Goal: Information Seeking & Learning: Check status

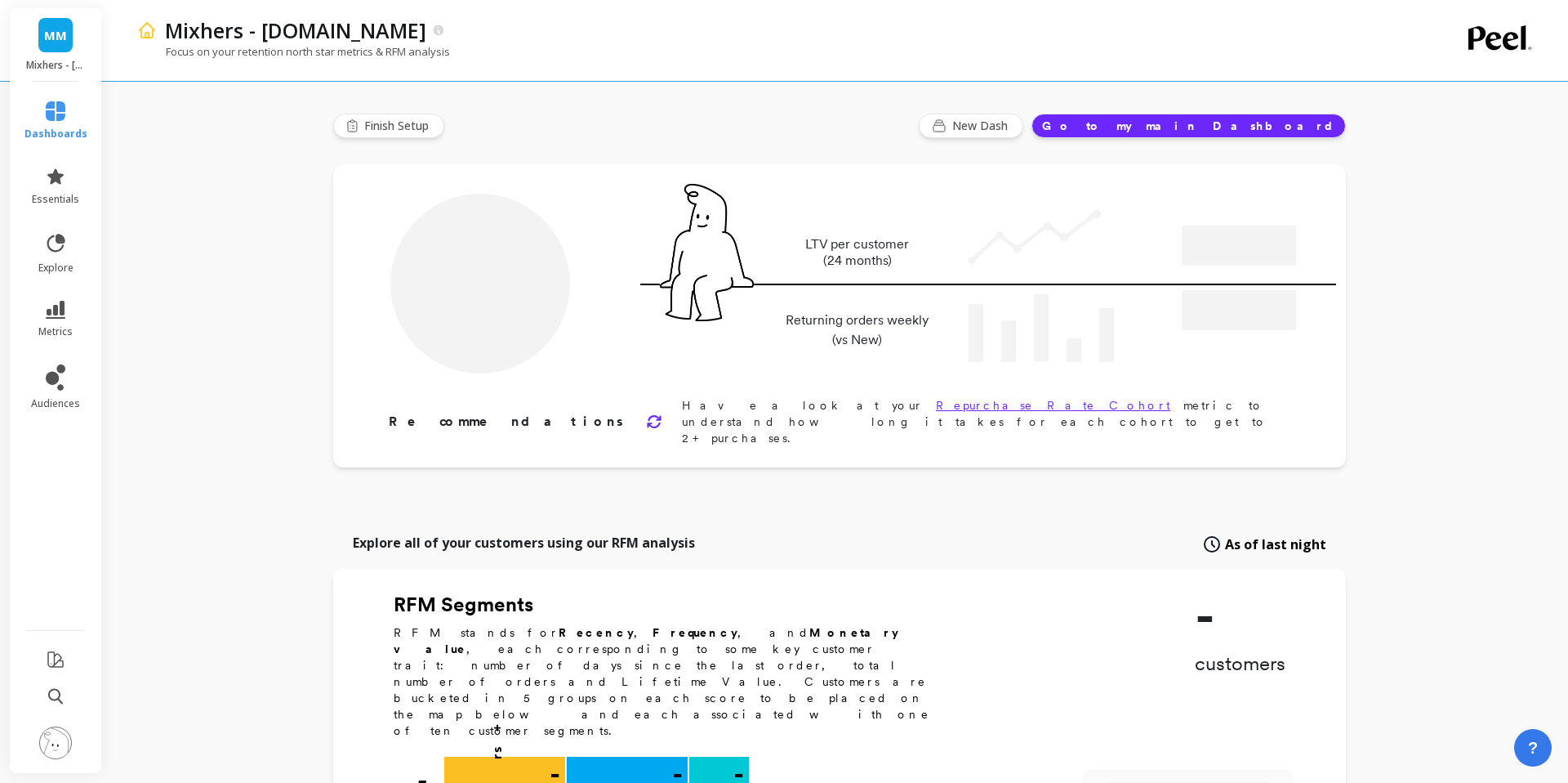
type input "Champions"
type input "21123"
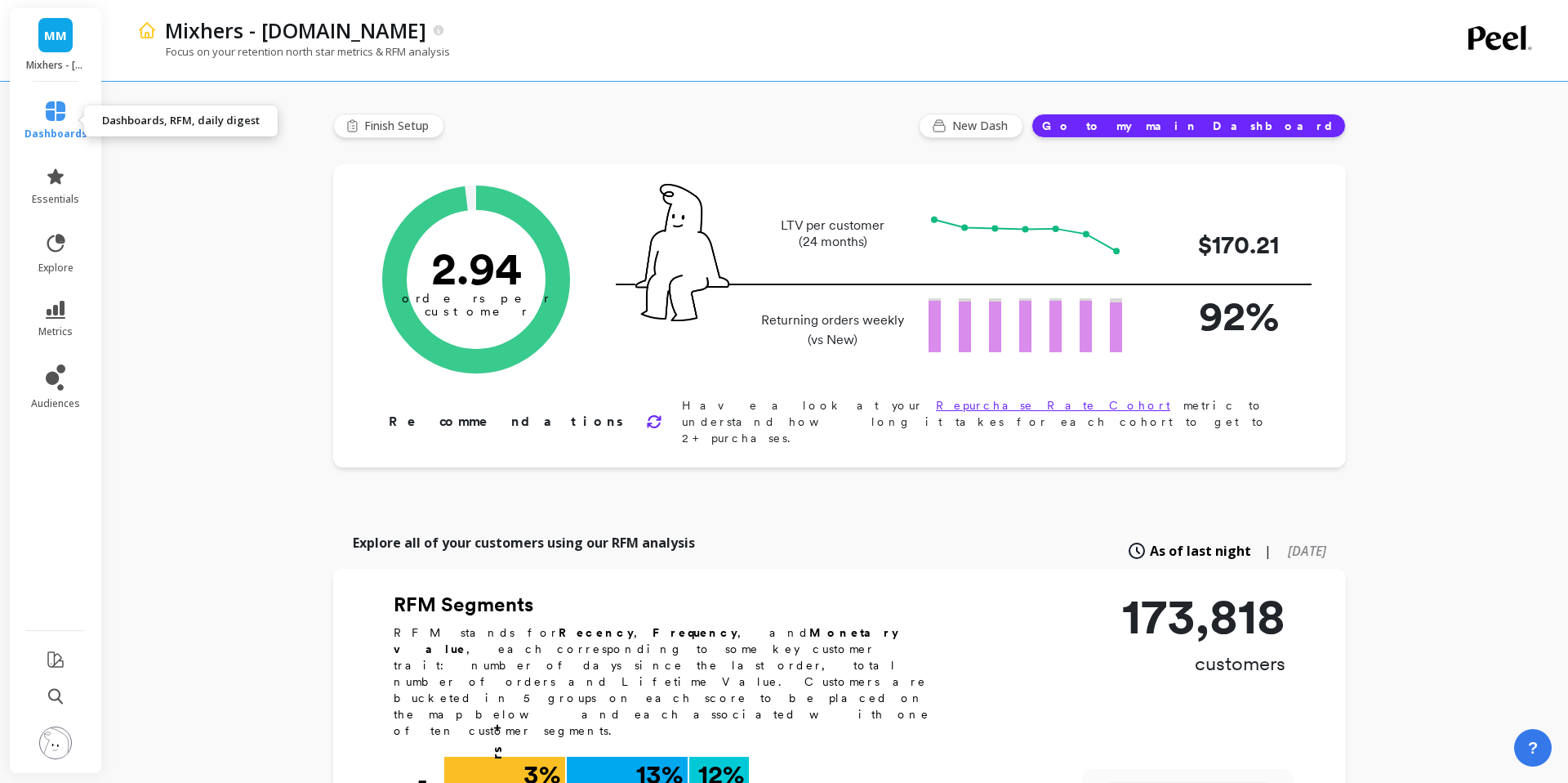
click at [56, 129] on span "dashboards" at bounding box center [56, 134] width 63 height 13
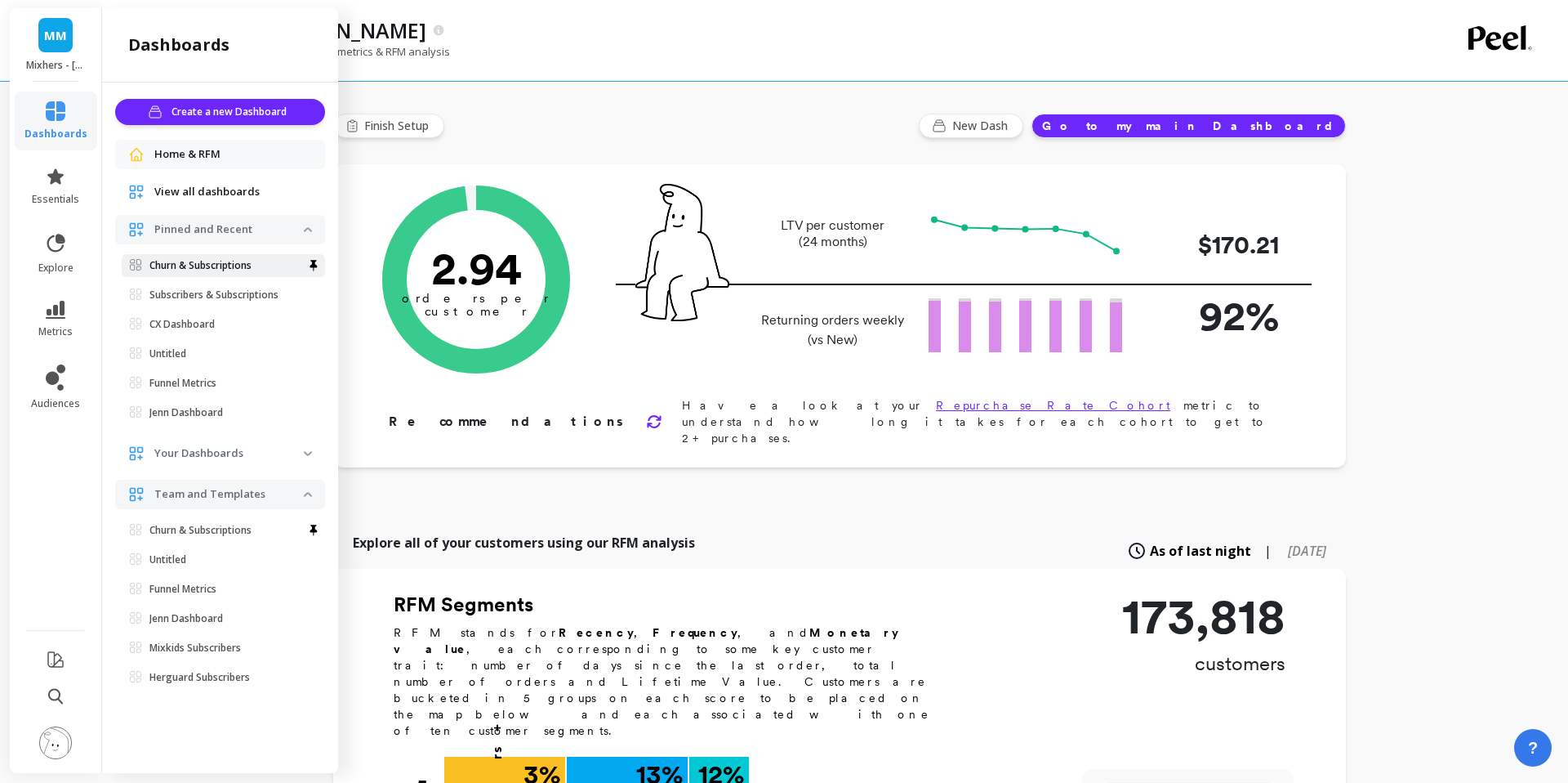
click at [162, 264] on p "Churn & Subscriptions" at bounding box center [200, 265] width 102 height 13
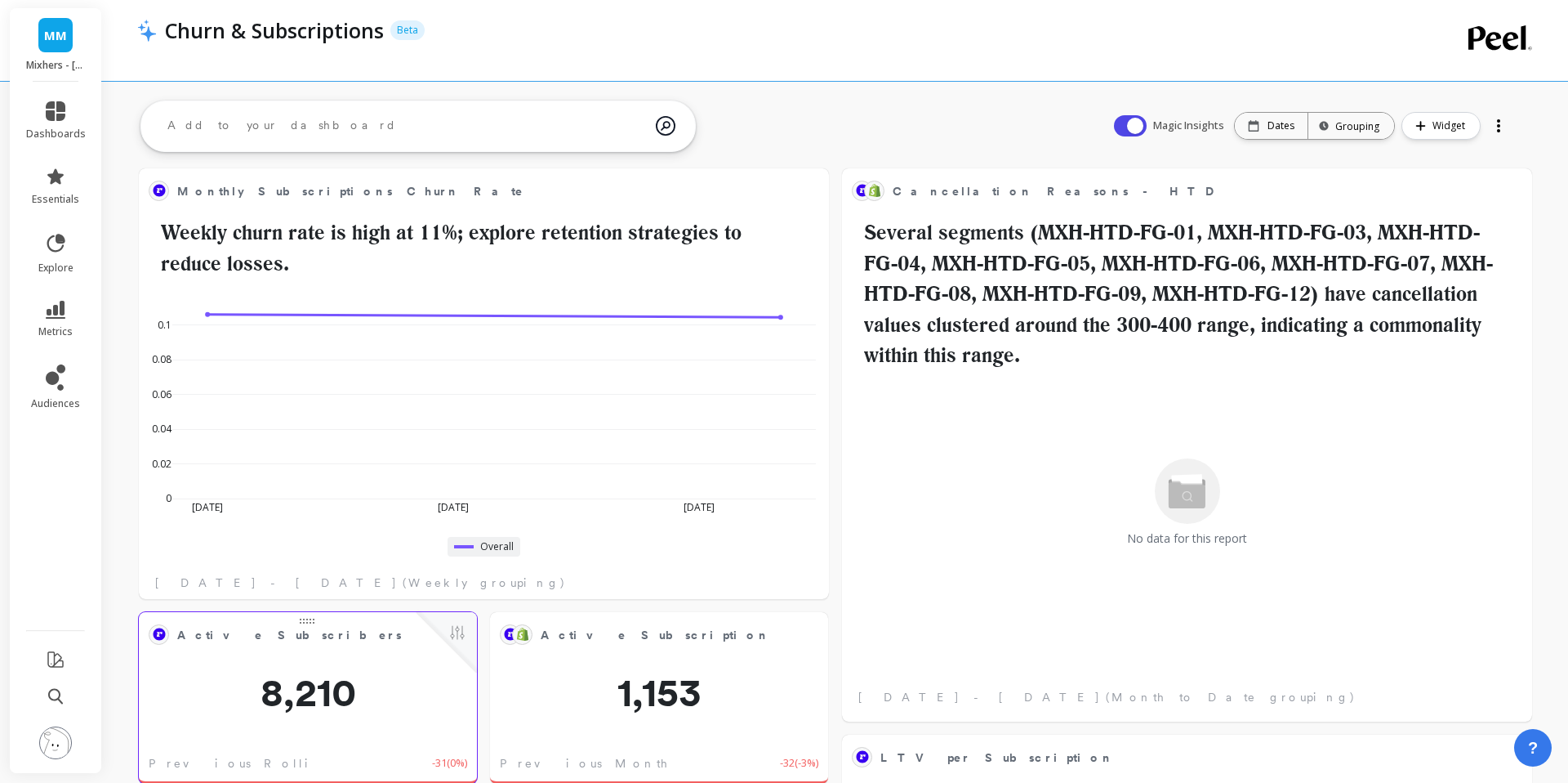
scroll to position [4, 0]
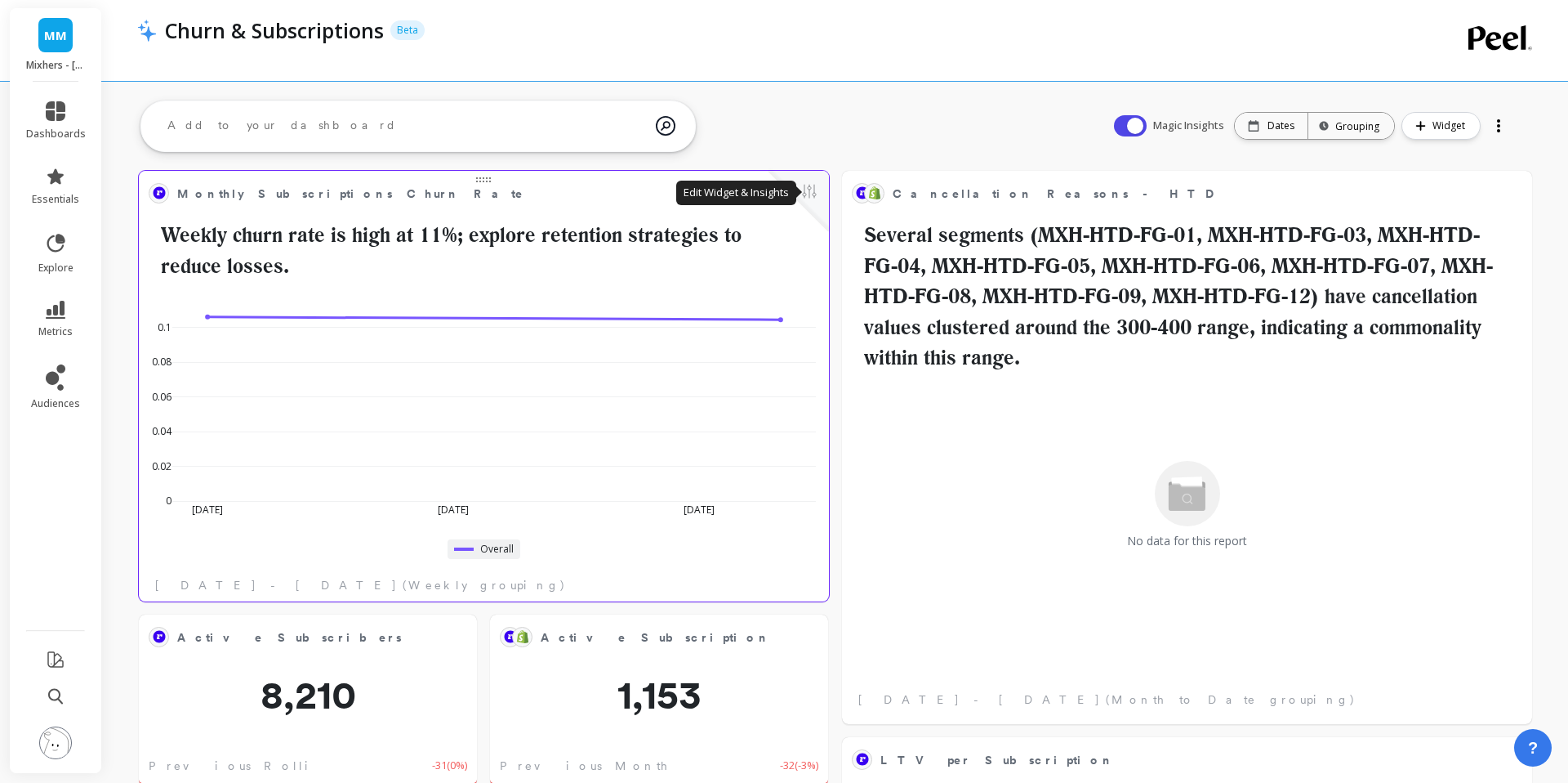
click at [815, 192] on button at bounding box center [810, 192] width 20 height 23
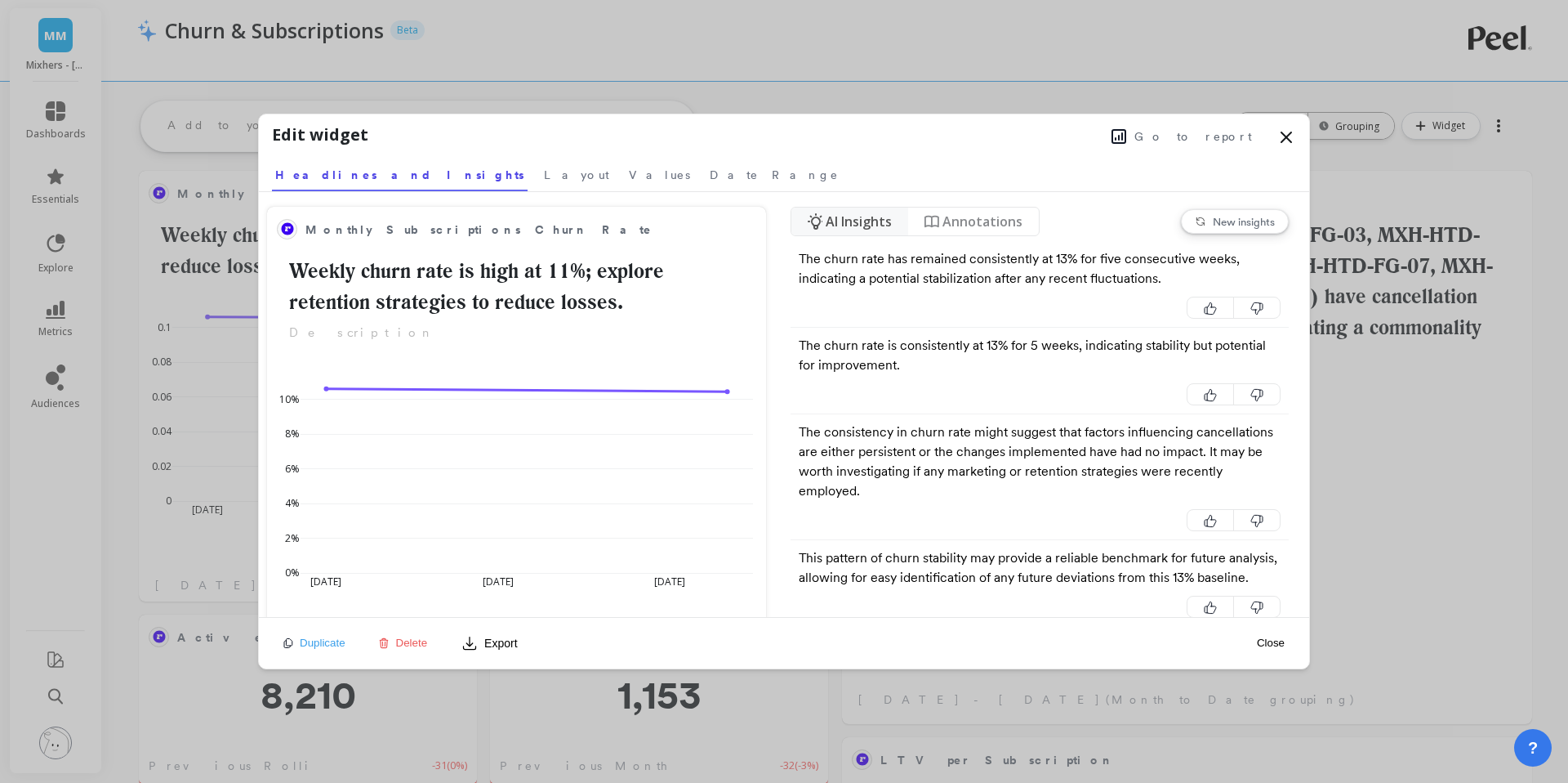
click at [1232, 139] on span "Go to report" at bounding box center [1193, 136] width 117 height 16
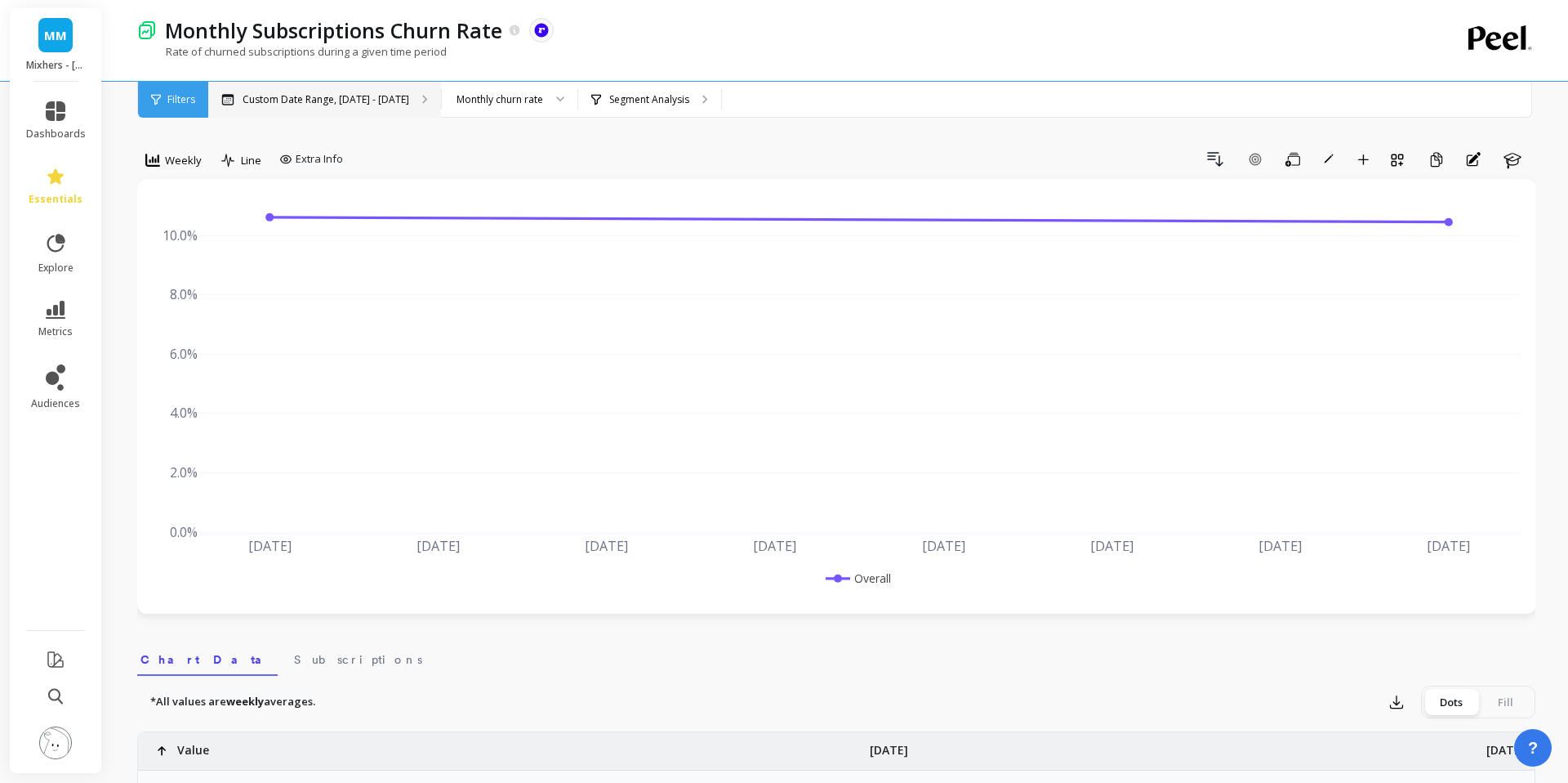
click at [341, 93] on p "Custom Date Range, Aug 1 - Aug 10" at bounding box center [326, 99] width 167 height 13
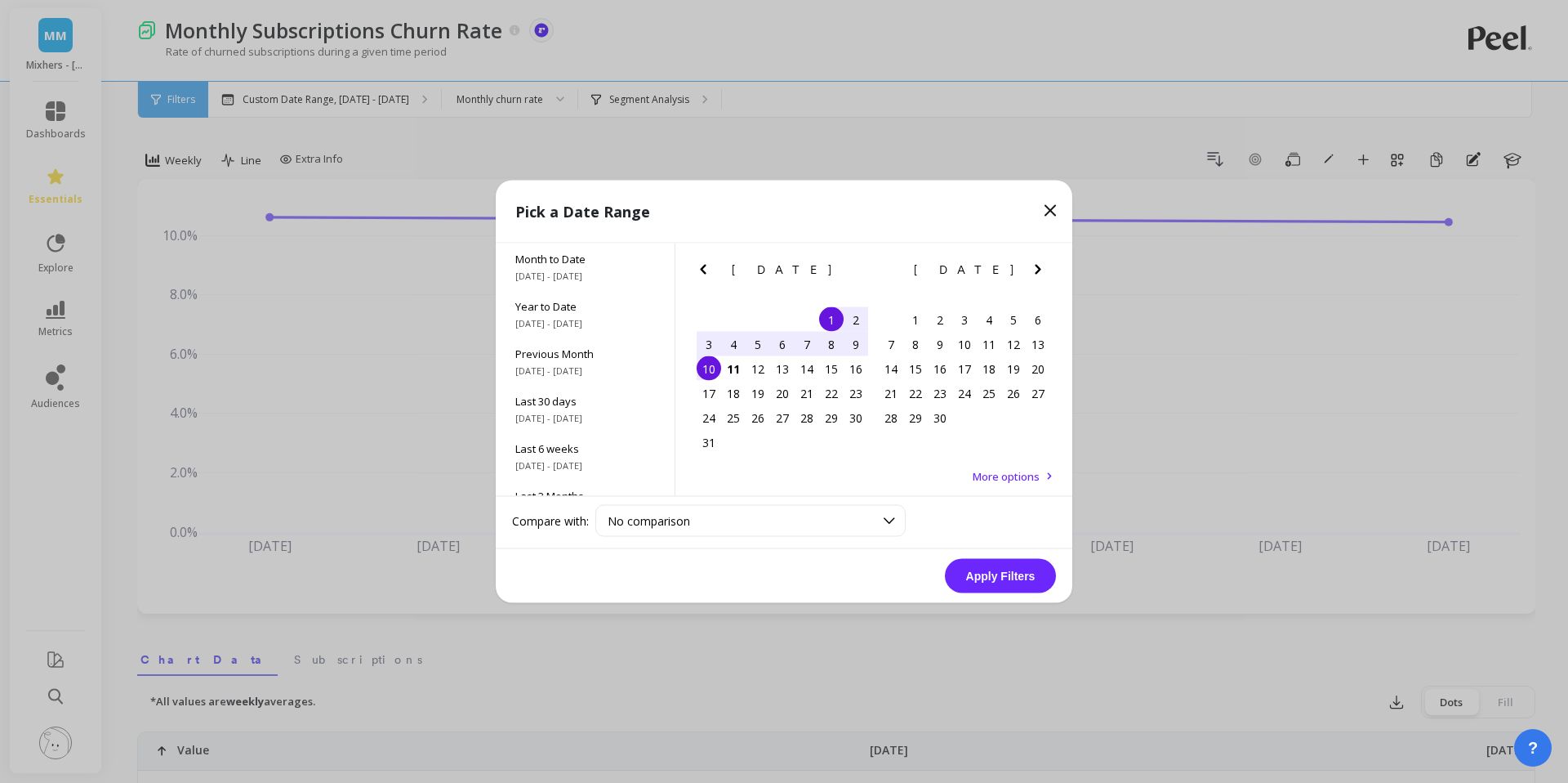
click at [734, 346] on div "4" at bounding box center [733, 344] width 24 height 24
click at [717, 362] on div "10" at bounding box center [708, 368] width 24 height 24
click at [995, 570] on button "Apply Filters" at bounding box center [1000, 576] width 111 height 34
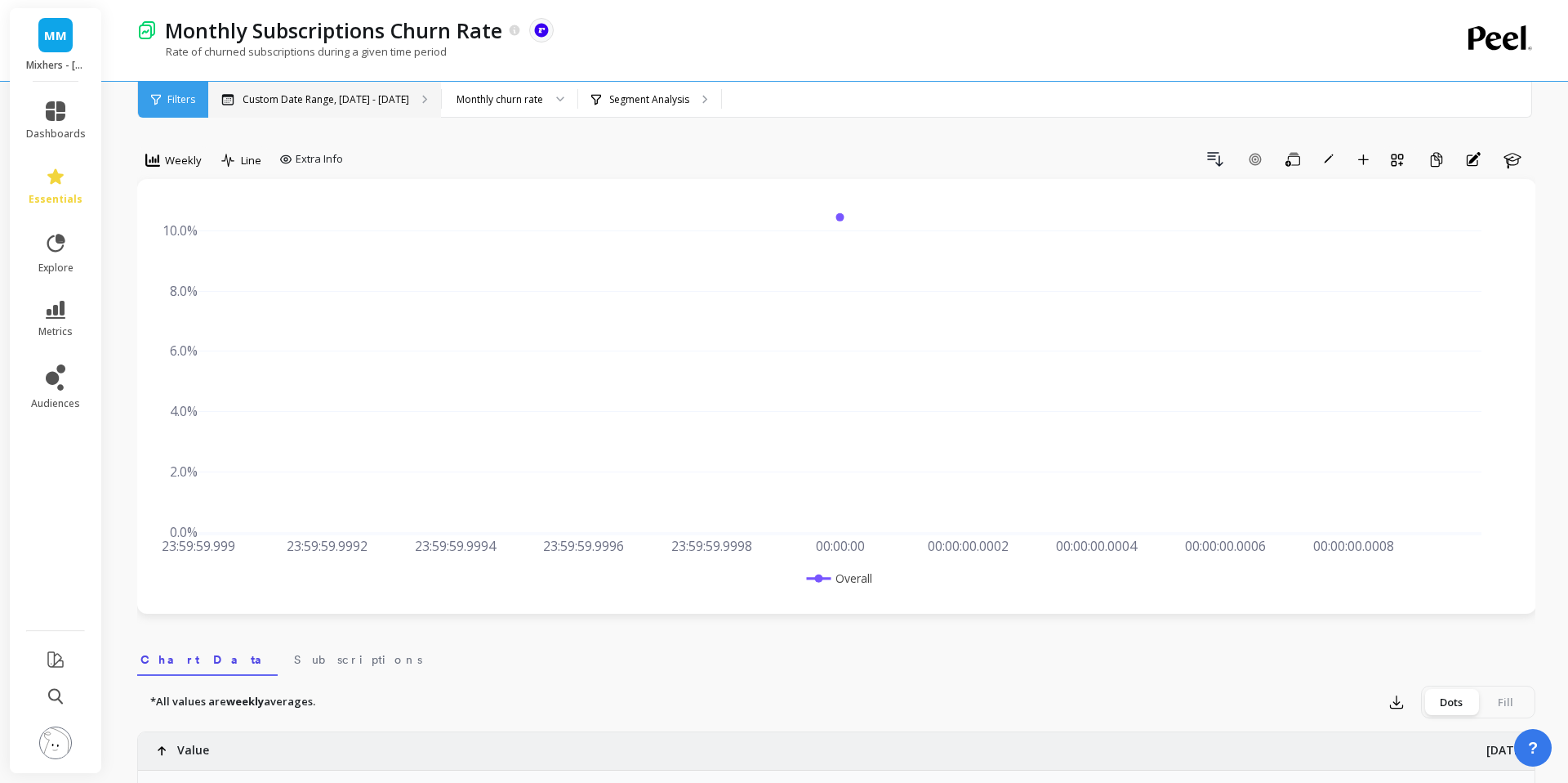
click at [349, 90] on div "Custom Date Range, Aug 4 - Aug 10" at bounding box center [325, 100] width 233 height 36
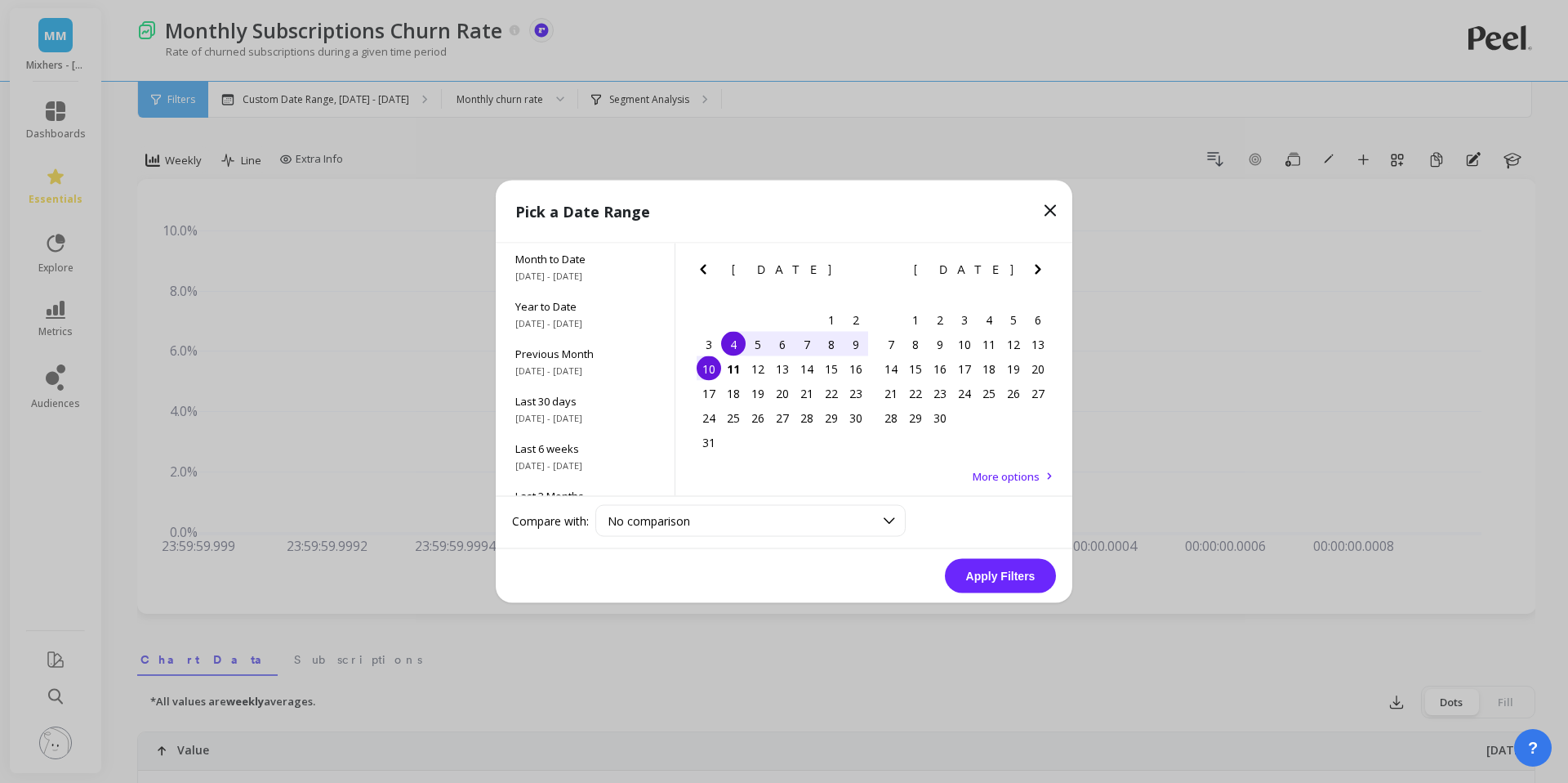
click at [1014, 576] on button "Apply Filters" at bounding box center [1000, 576] width 111 height 34
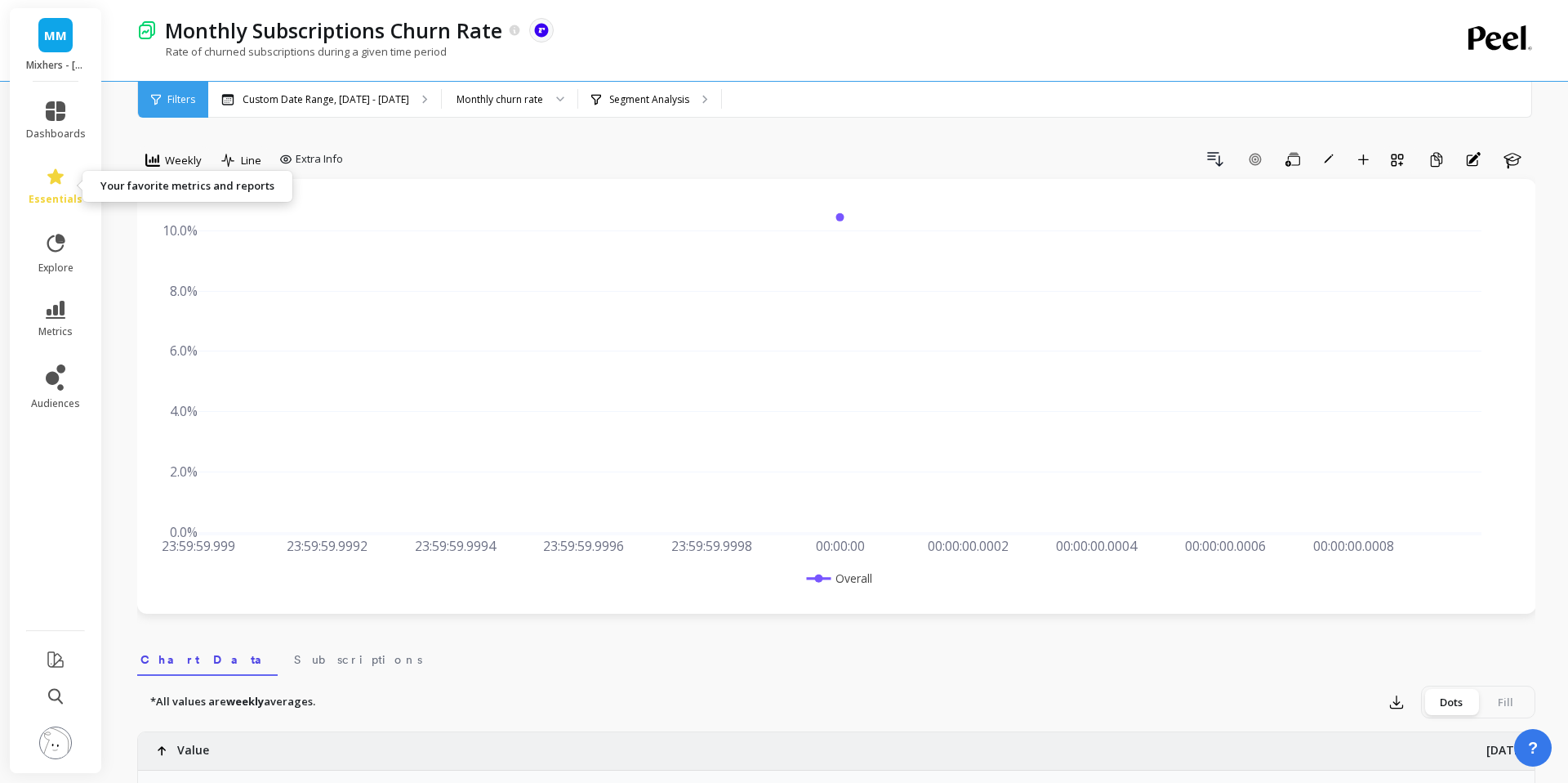
drag, startPoint x: 53, startPoint y: 180, endPoint x: 298, endPoint y: 382, distance: 317.5
click at [60, 183] on icon at bounding box center [56, 176] width 16 height 15
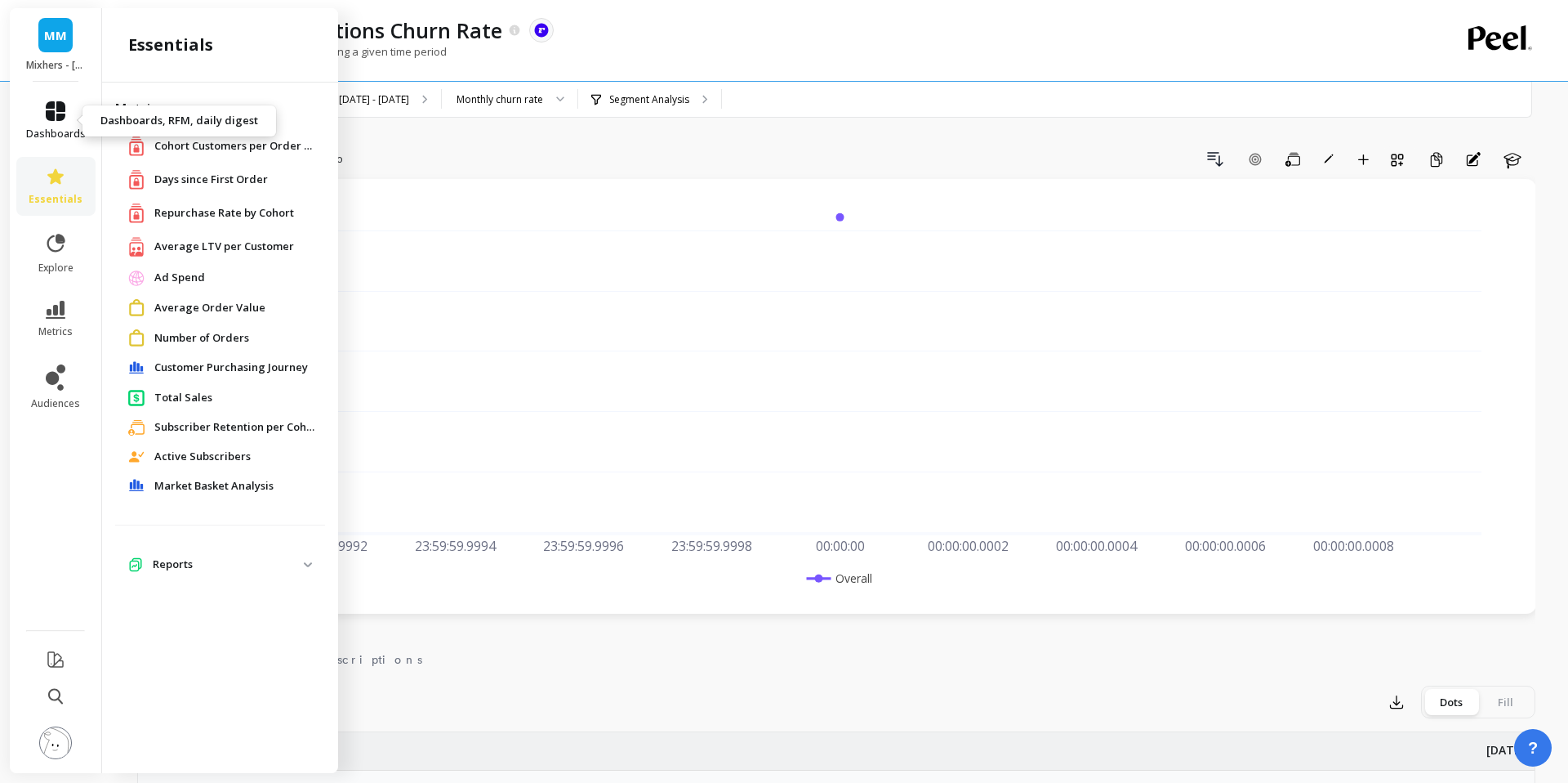
click at [66, 122] on link "dashboards" at bounding box center [56, 120] width 60 height 39
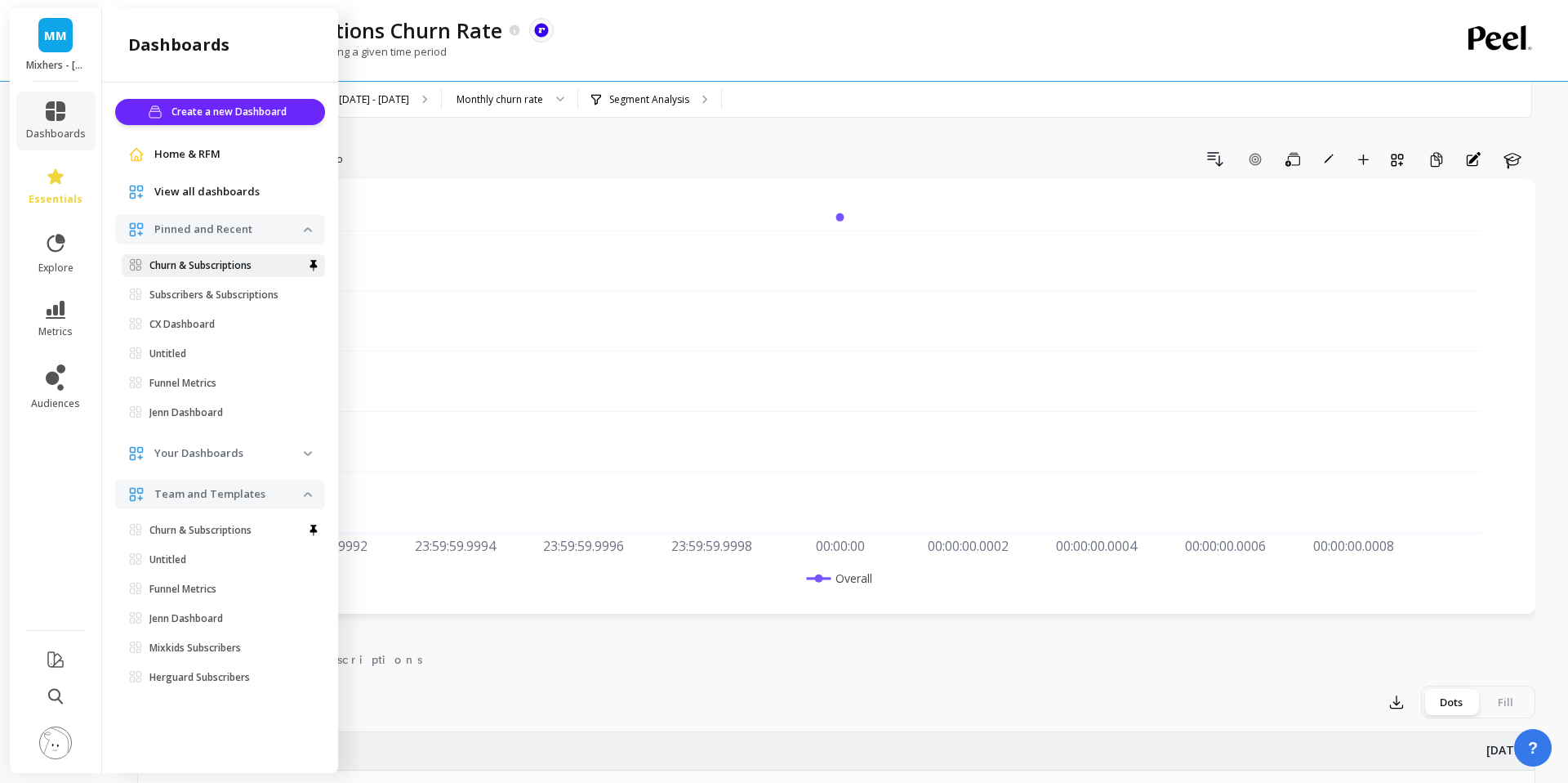
click at [281, 261] on span "Churn & Subscriptions" at bounding box center [216, 265] width 174 height 13
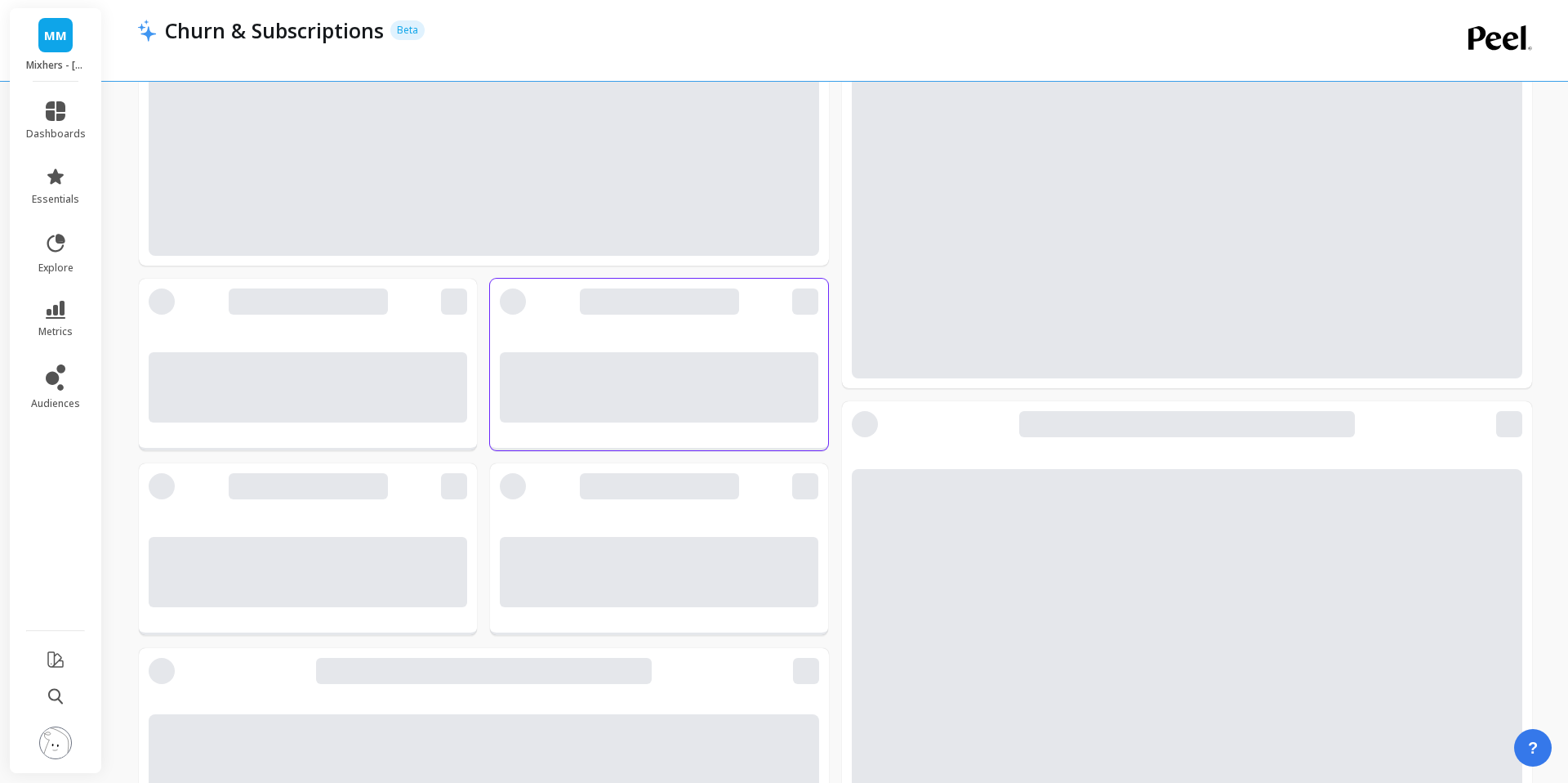
scroll to position [347, 0]
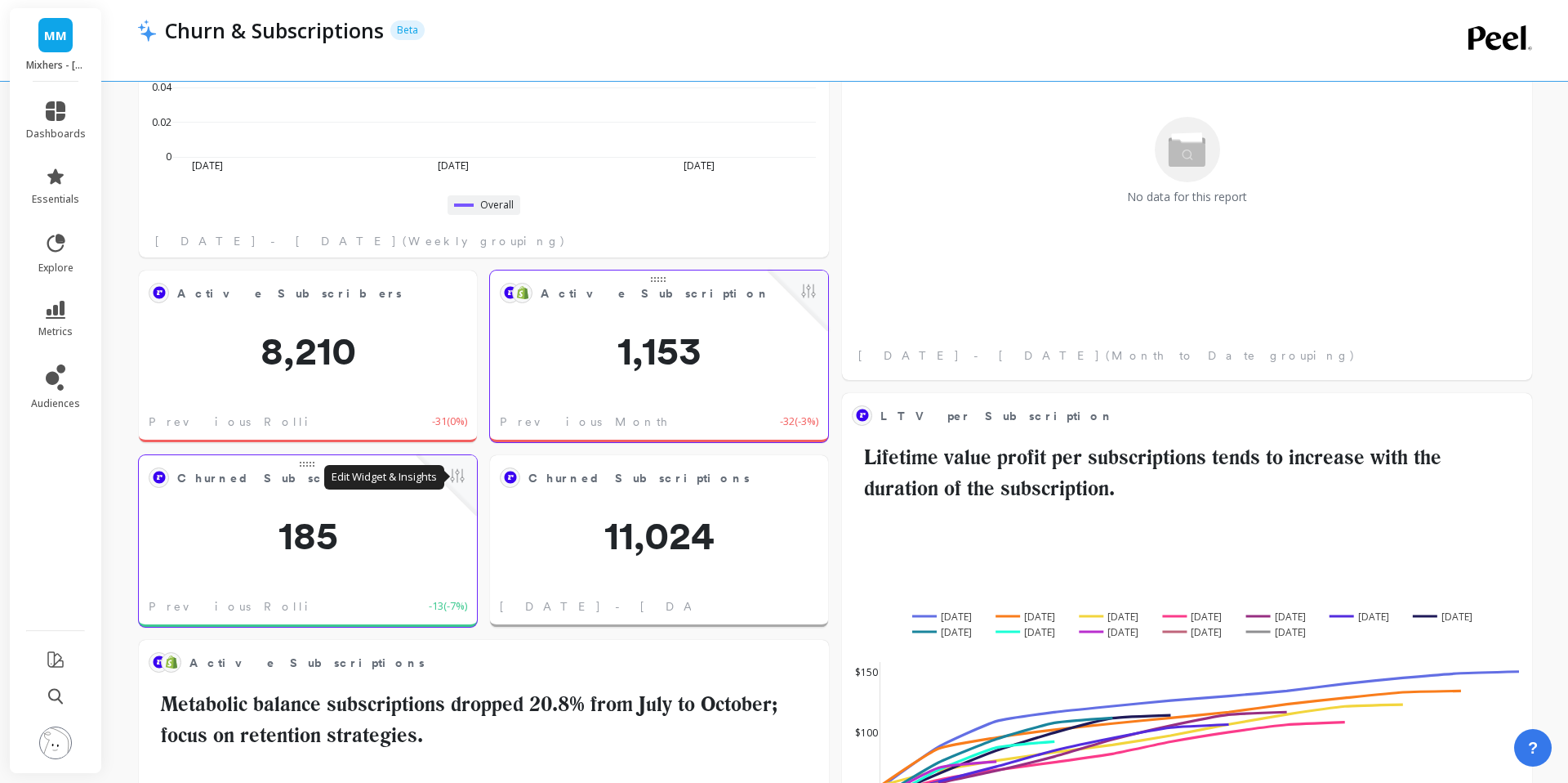
click at [454, 479] on button at bounding box center [457, 476] width 20 height 23
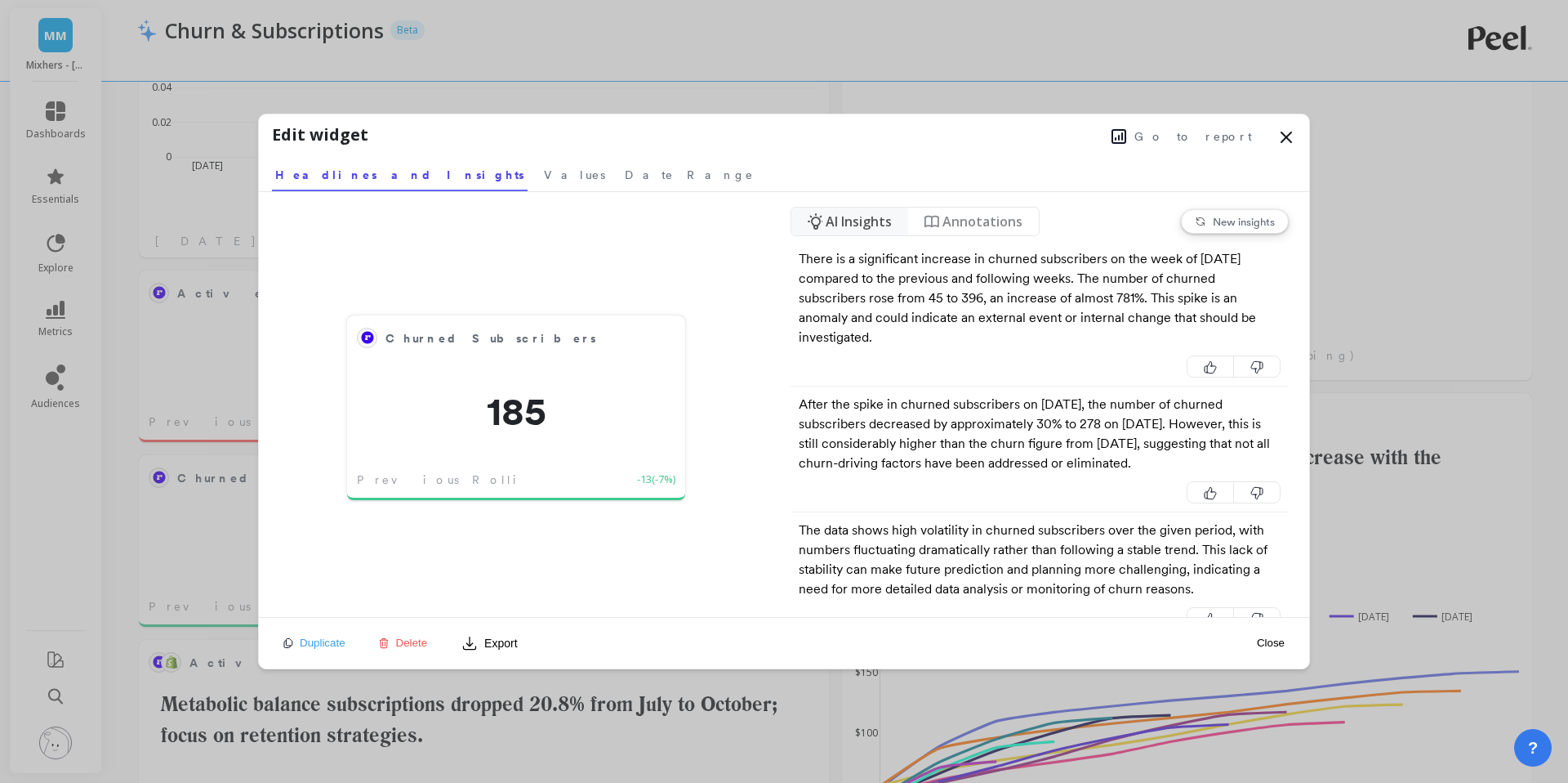
click at [1243, 131] on span "Go to report" at bounding box center [1193, 136] width 117 height 16
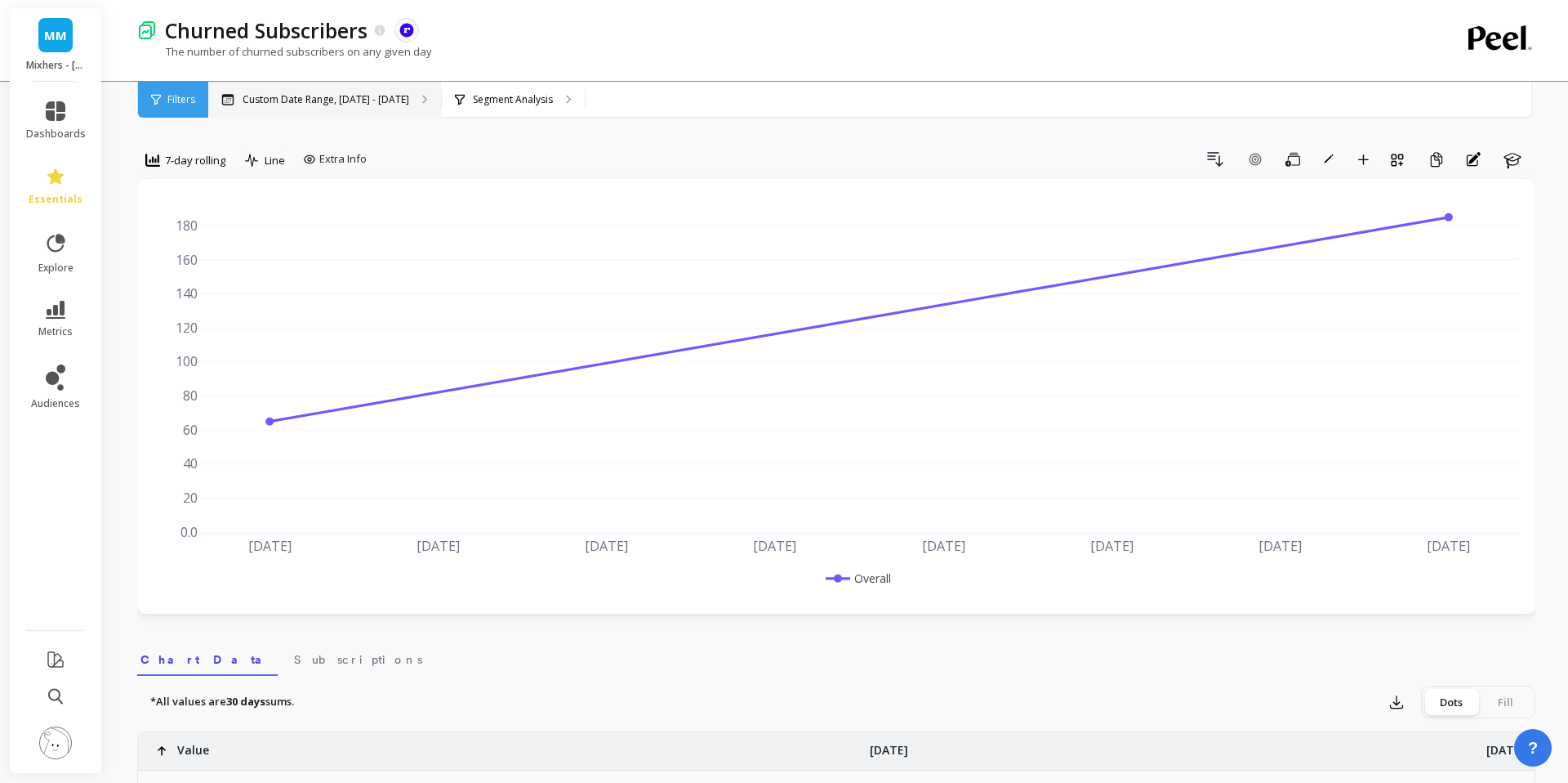
click at [262, 112] on div "Custom Date Range, [DATE] - [DATE]" at bounding box center [325, 100] width 233 height 36
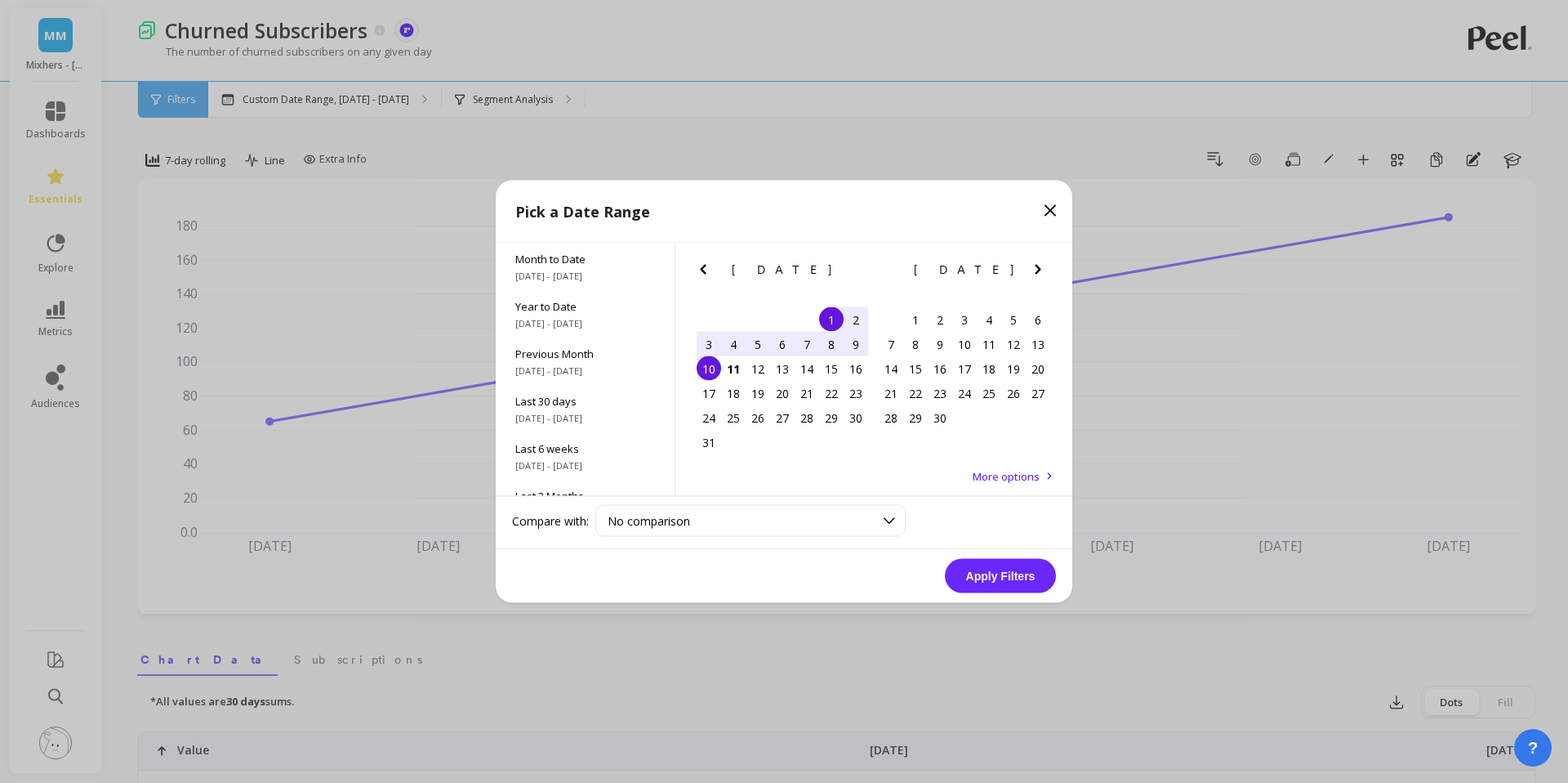
click at [727, 345] on div "4" at bounding box center [733, 344] width 24 height 24
click at [712, 357] on div "10" at bounding box center [708, 368] width 24 height 24
click at [999, 567] on button "Apply Filters" at bounding box center [1000, 576] width 111 height 34
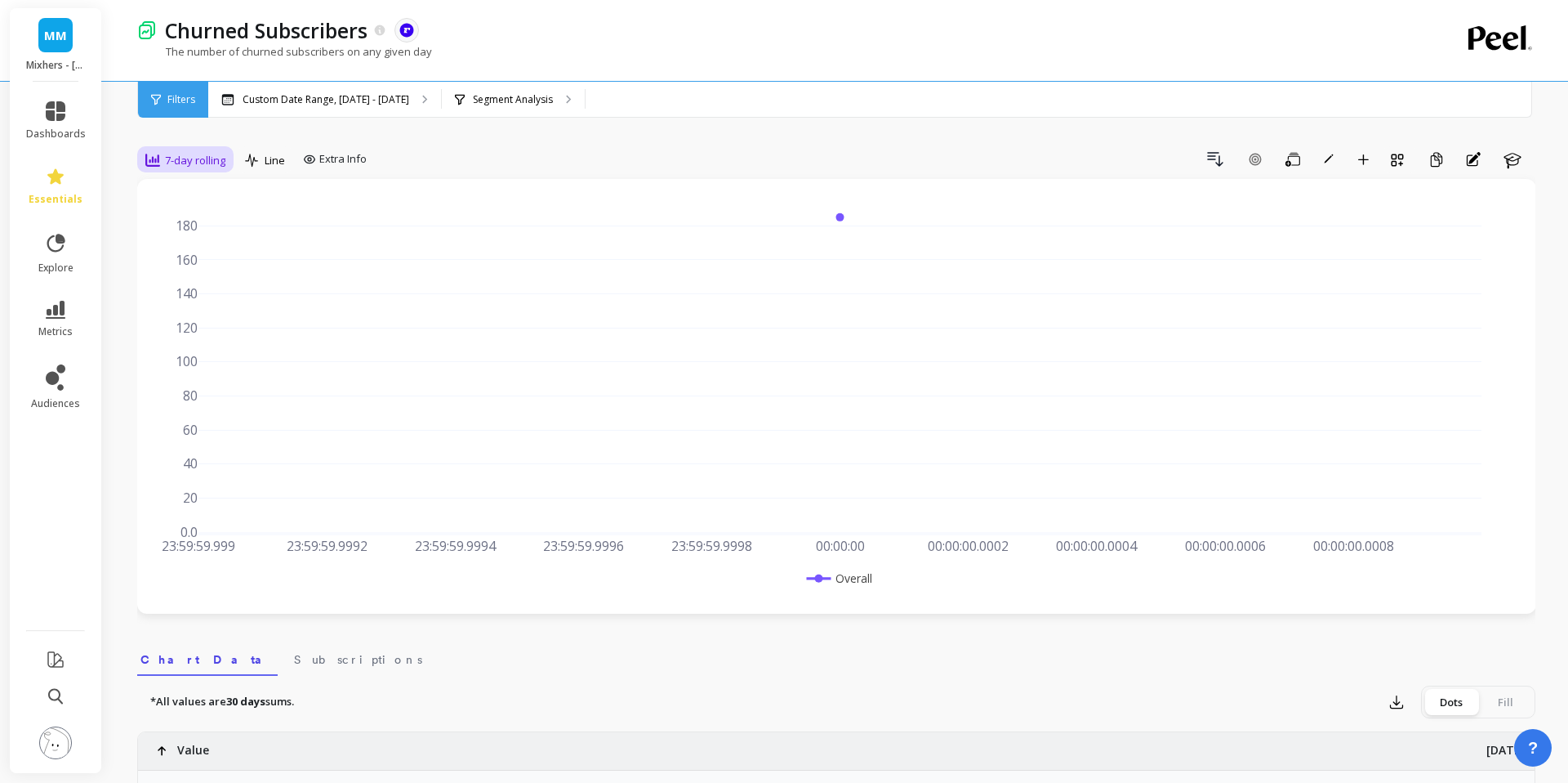
click at [199, 161] on span "7-day rolling" at bounding box center [195, 160] width 60 height 15
click at [201, 252] on div "Weekly" at bounding box center [197, 259] width 93 height 15
